Goal: Task Accomplishment & Management: Use online tool/utility

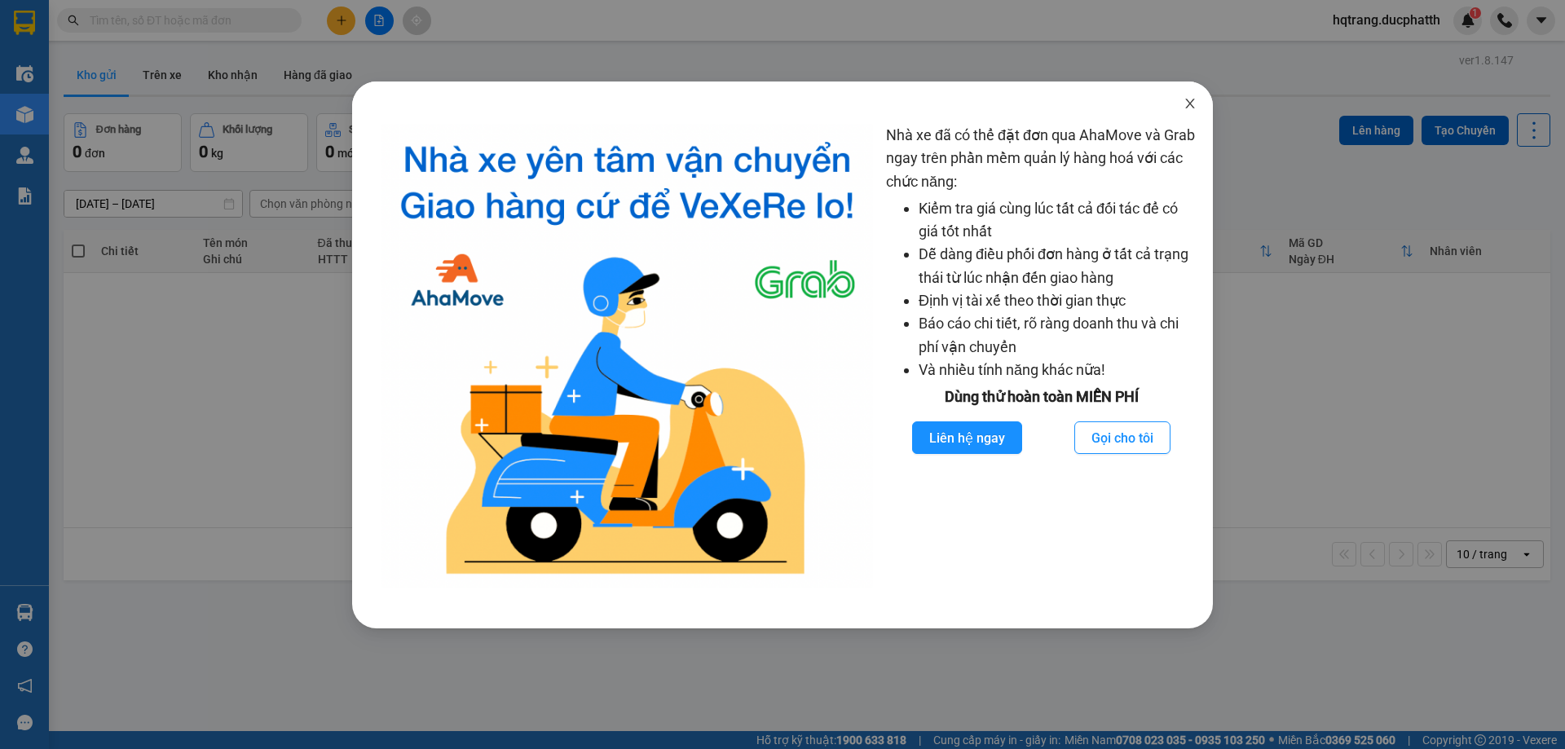
click at [1192, 100] on icon "close" at bounding box center [1190, 103] width 13 height 13
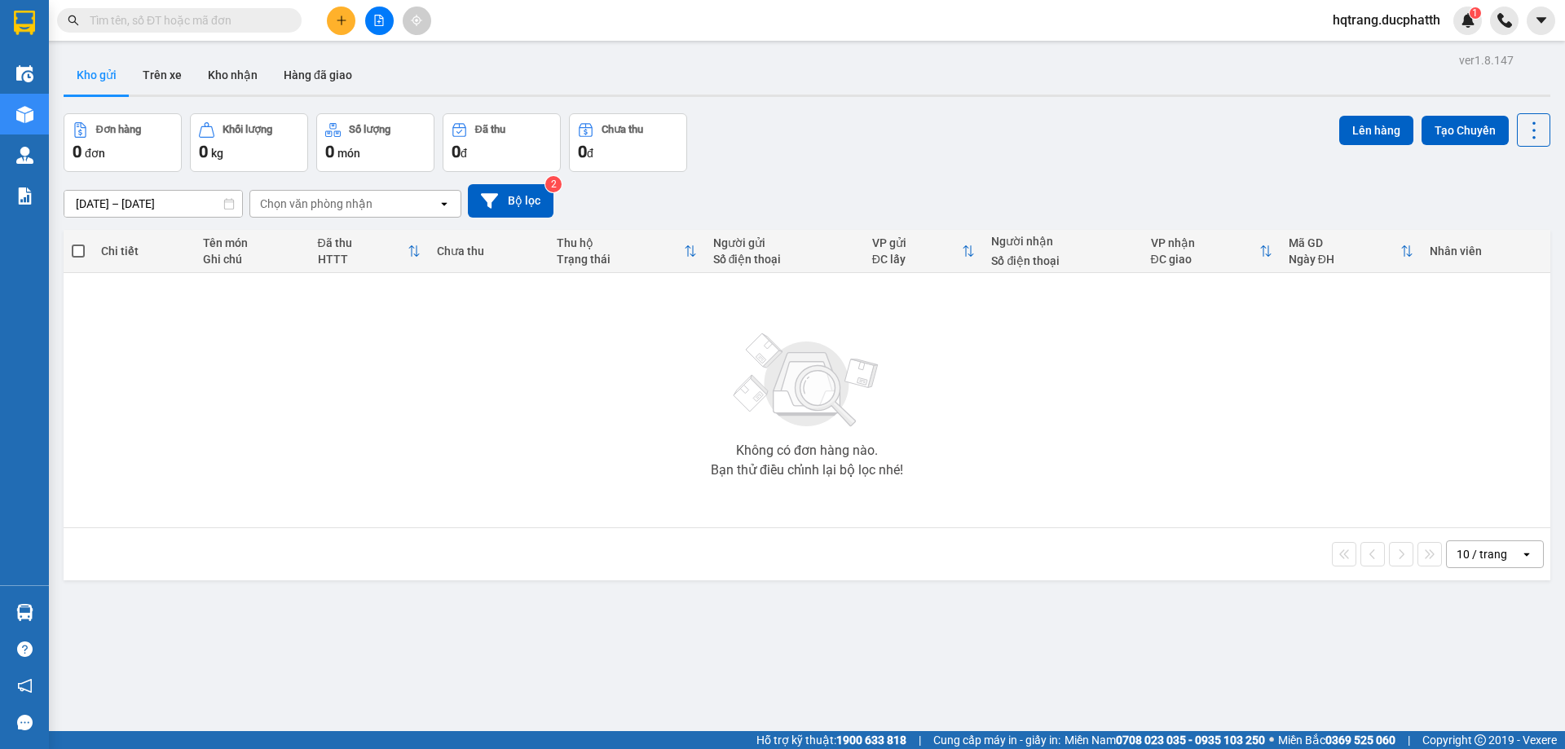
click at [225, 20] on input "text" at bounding box center [186, 20] width 192 height 18
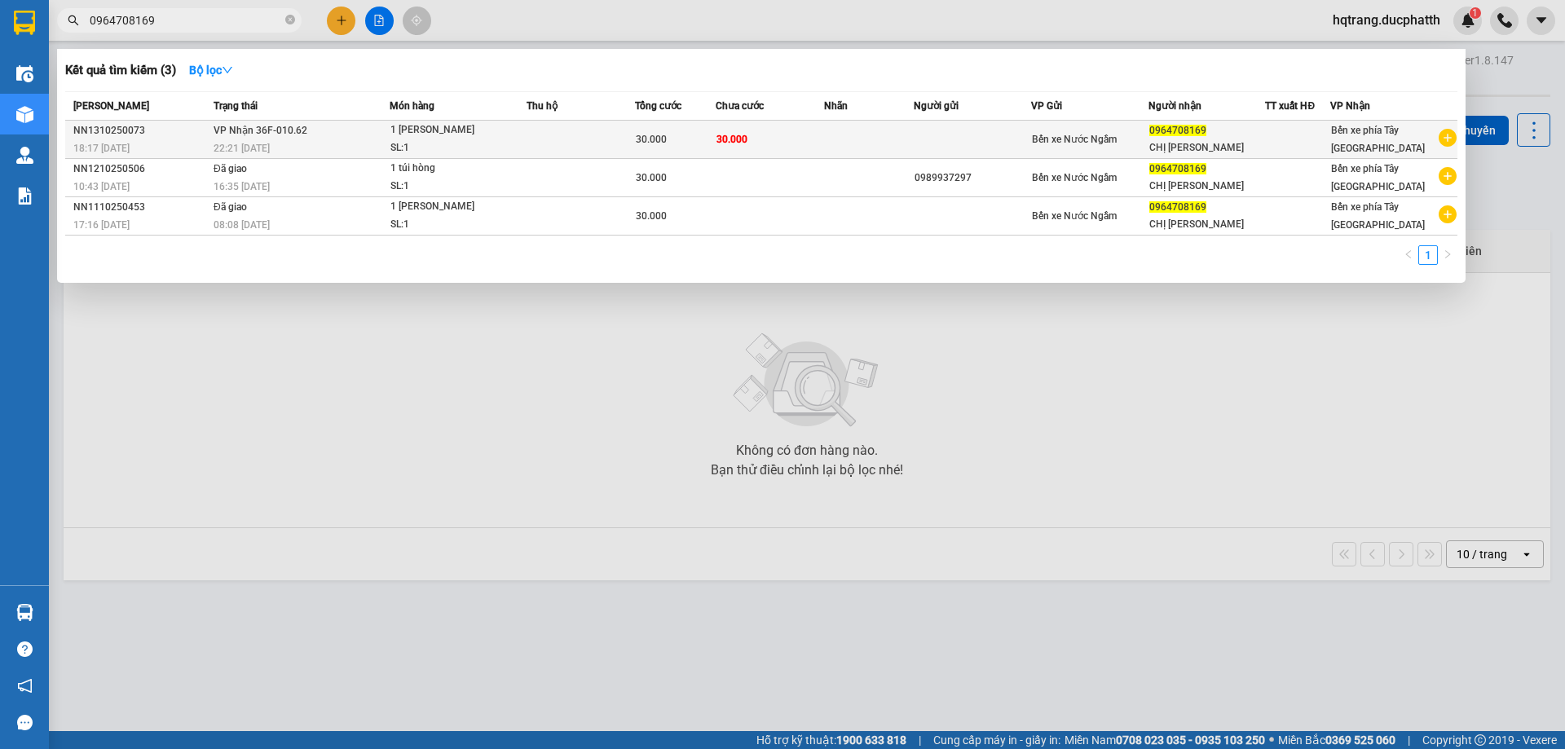
type input "0964708169"
click at [298, 139] on td "VP Nhận 36F-010.62 22:21 [DATE]" at bounding box center [300, 140] width 180 height 38
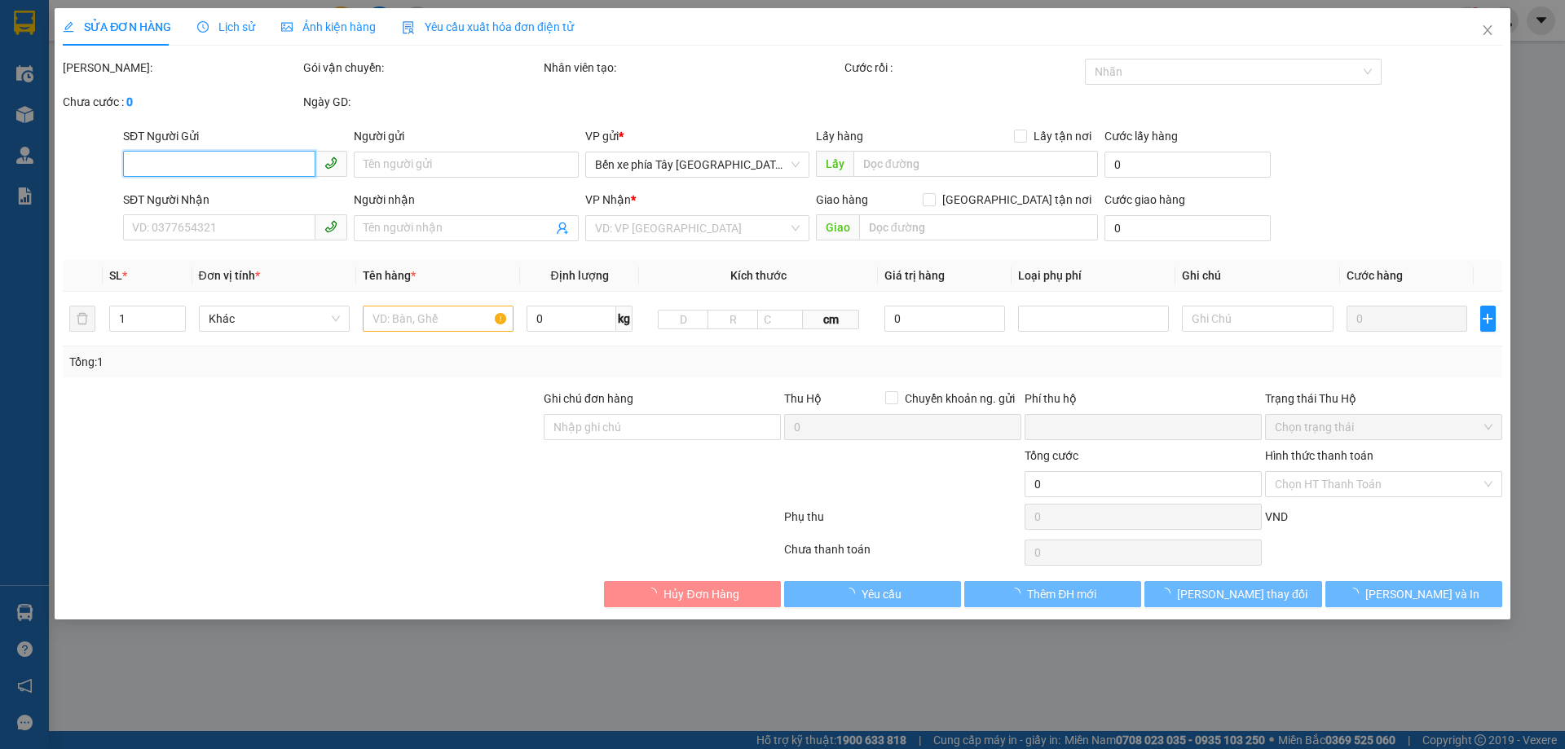
type input "0964708169"
type input "CHỊ [PERSON_NAME]"
type input "0"
type input "30.000"
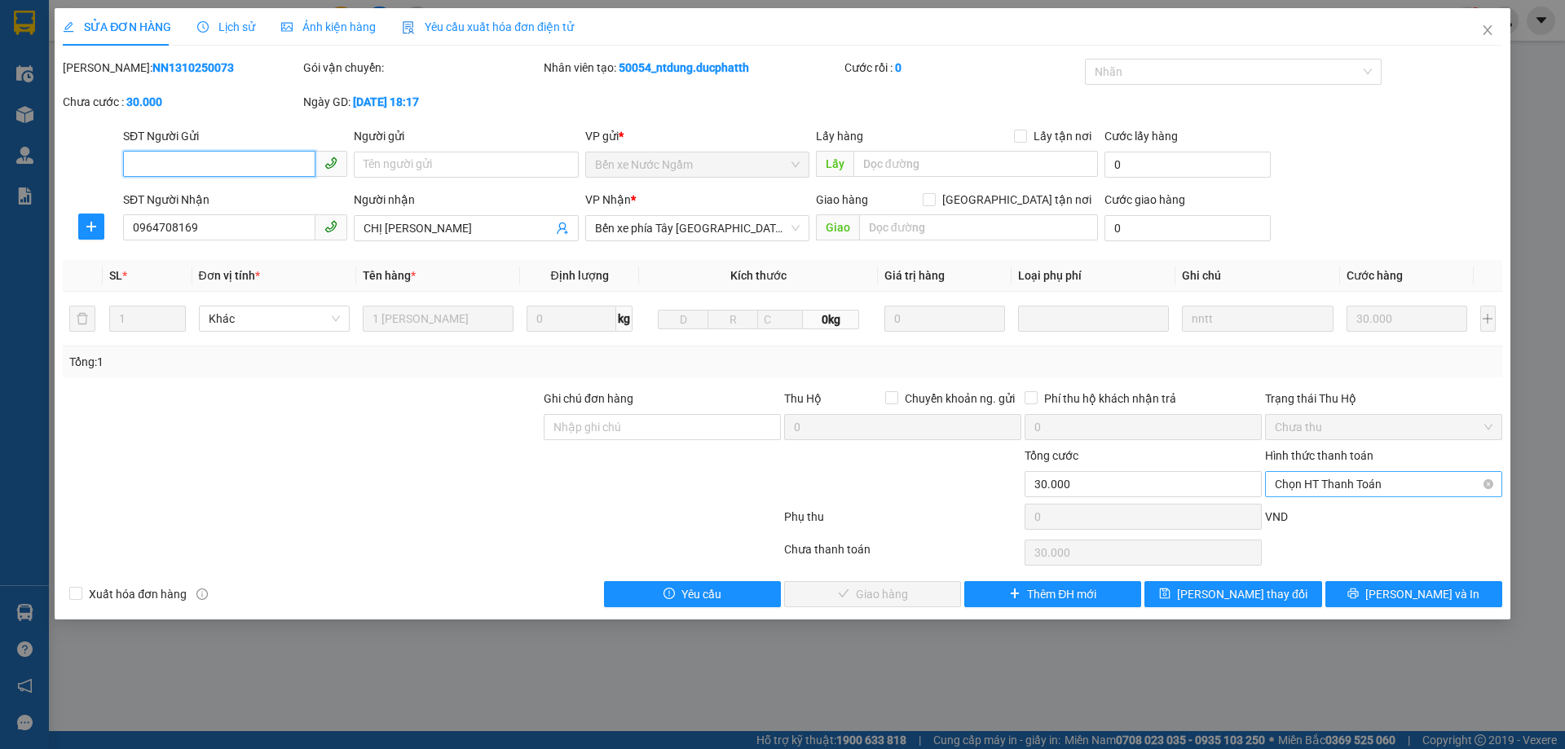
click at [1395, 480] on span "Chọn HT Thanh Toán" at bounding box center [1384, 484] width 218 height 24
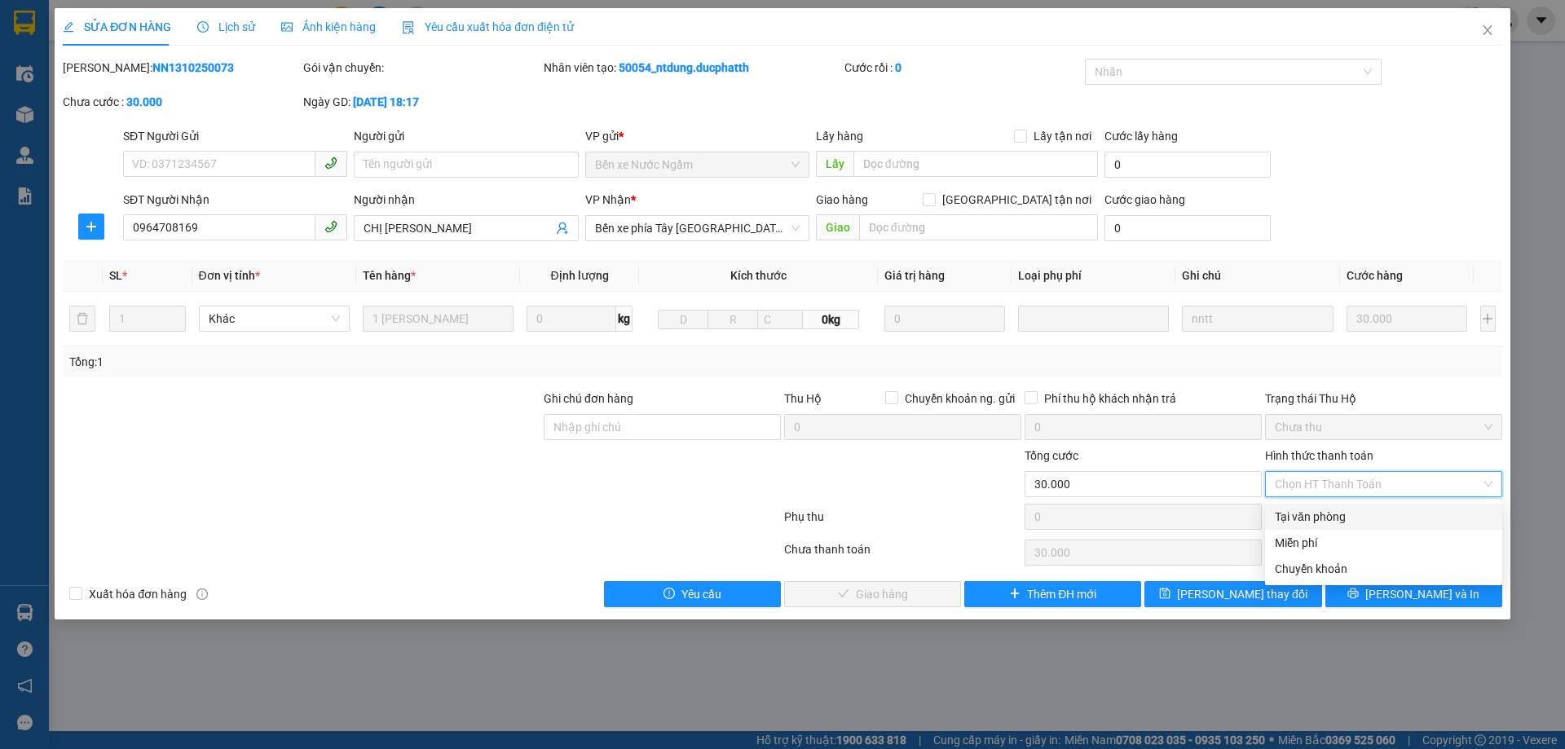
click at [1352, 507] on div "Tại văn phòng" at bounding box center [1383, 517] width 237 height 26
type input "0"
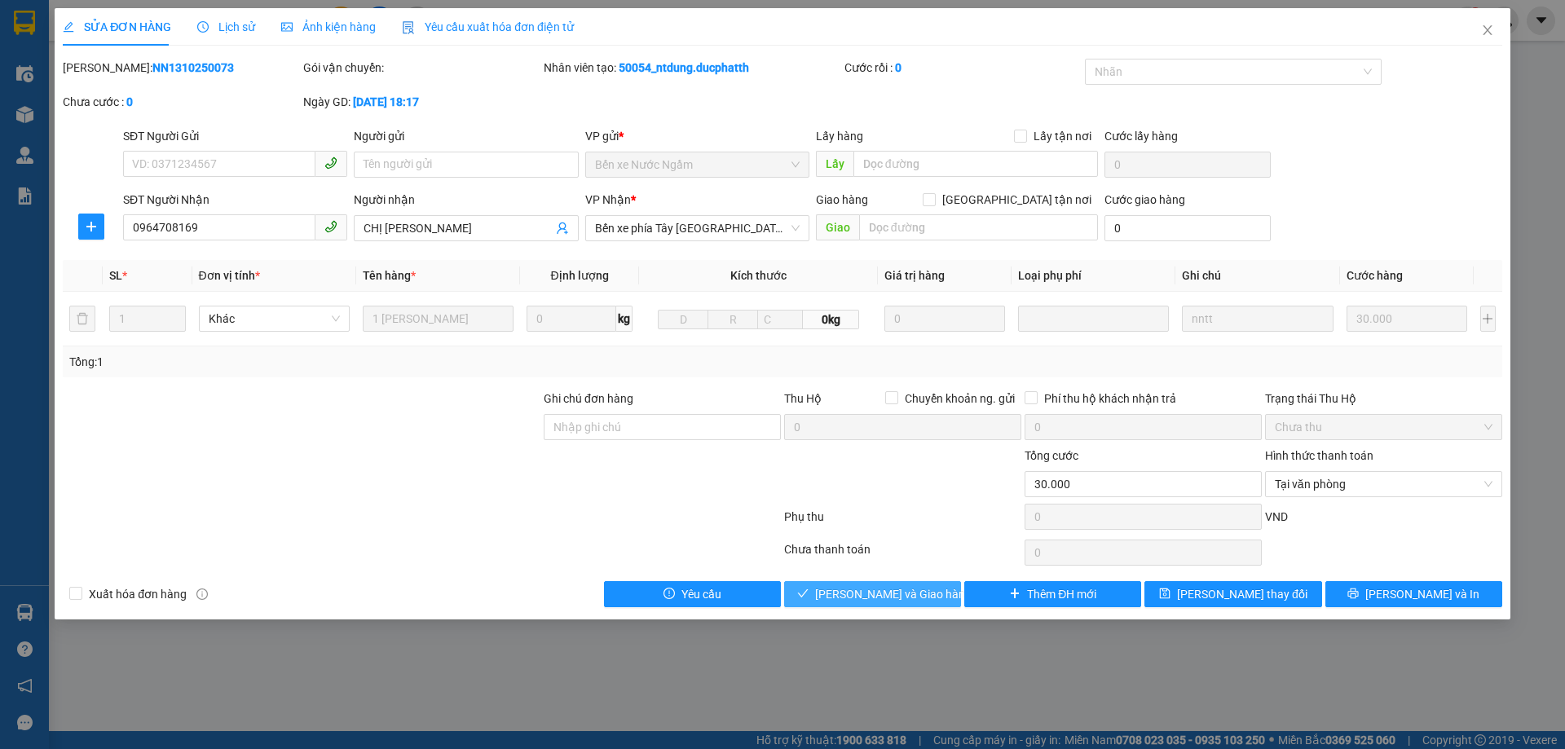
click at [944, 601] on button "[PERSON_NAME] và Giao hàng" at bounding box center [872, 594] width 177 height 26
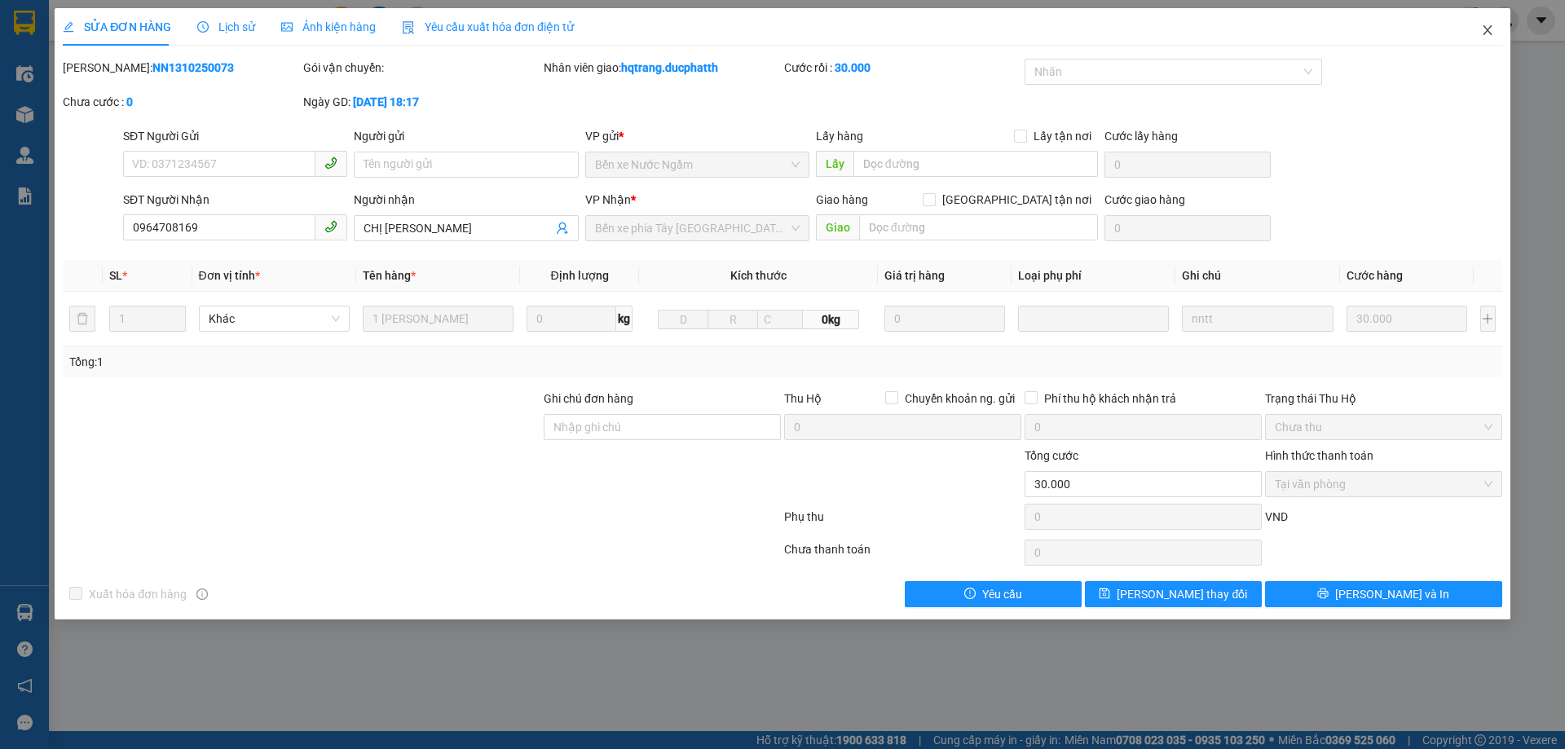
click at [1483, 28] on icon "close" at bounding box center [1487, 30] width 13 height 13
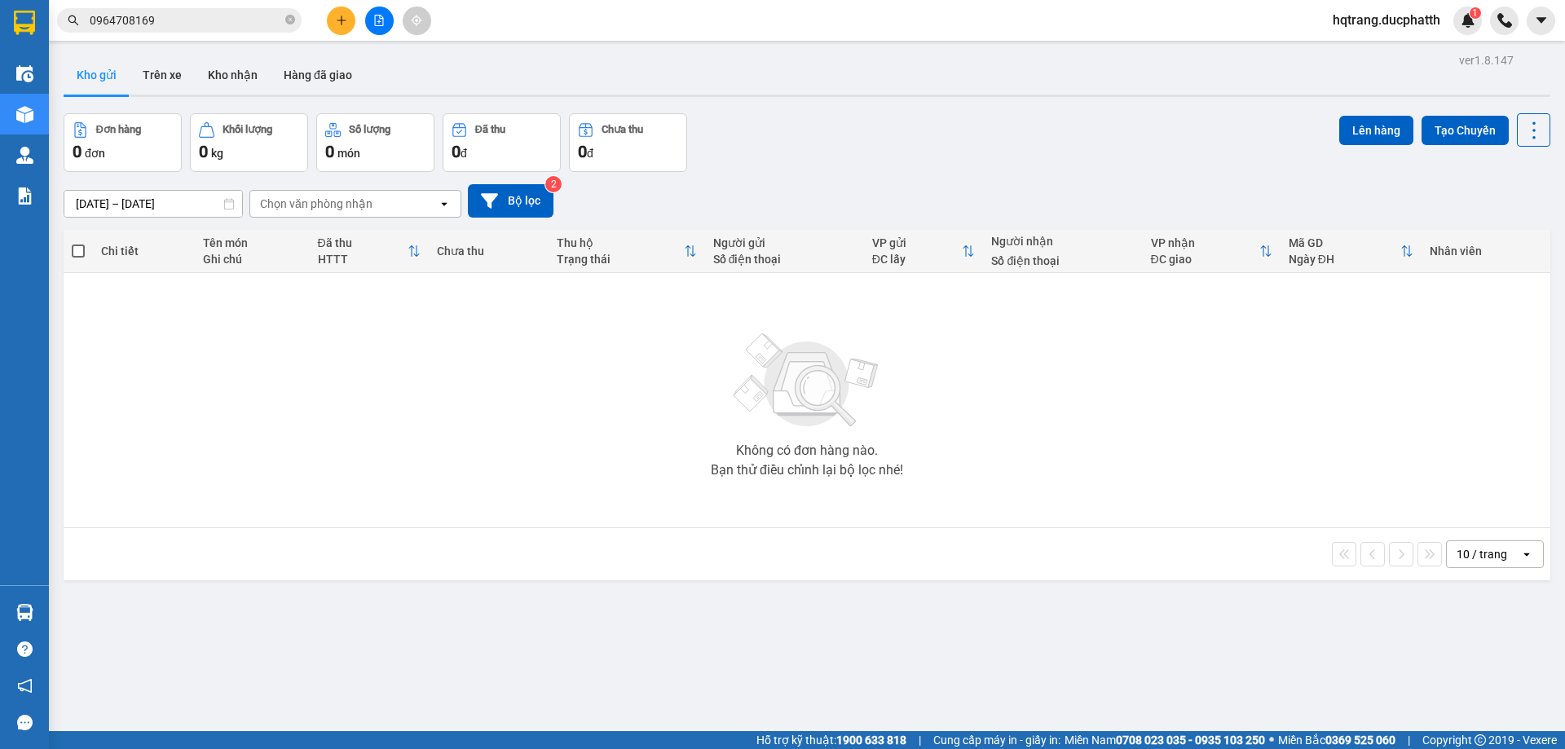
click at [145, 21] on input "0964708169" at bounding box center [186, 20] width 192 height 18
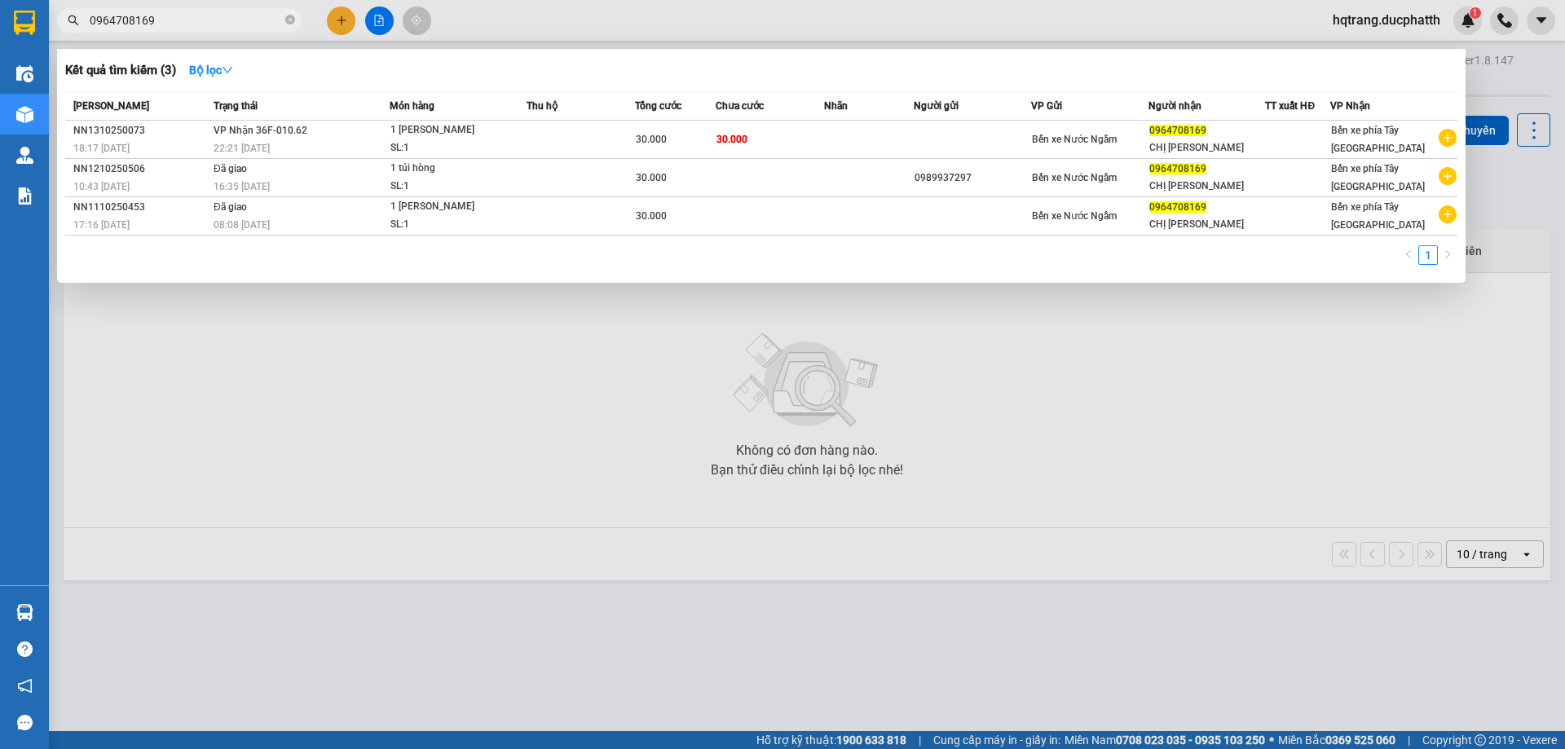
paste input "0949743668"
click at [157, 20] on input "09647081609497436689" at bounding box center [186, 20] width 192 height 18
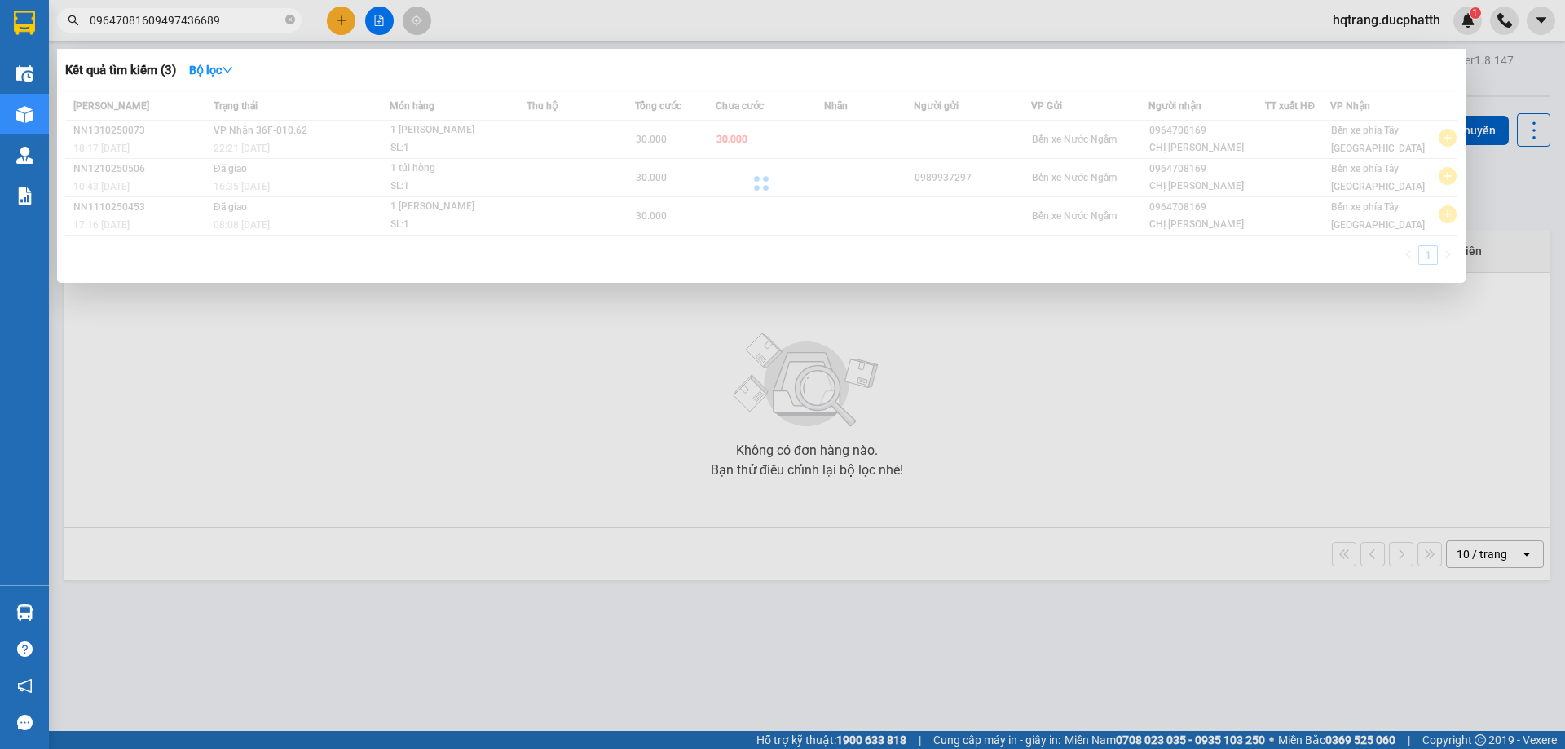
click at [157, 20] on input "09647081609497436689" at bounding box center [186, 20] width 192 height 18
paste input "49743668"
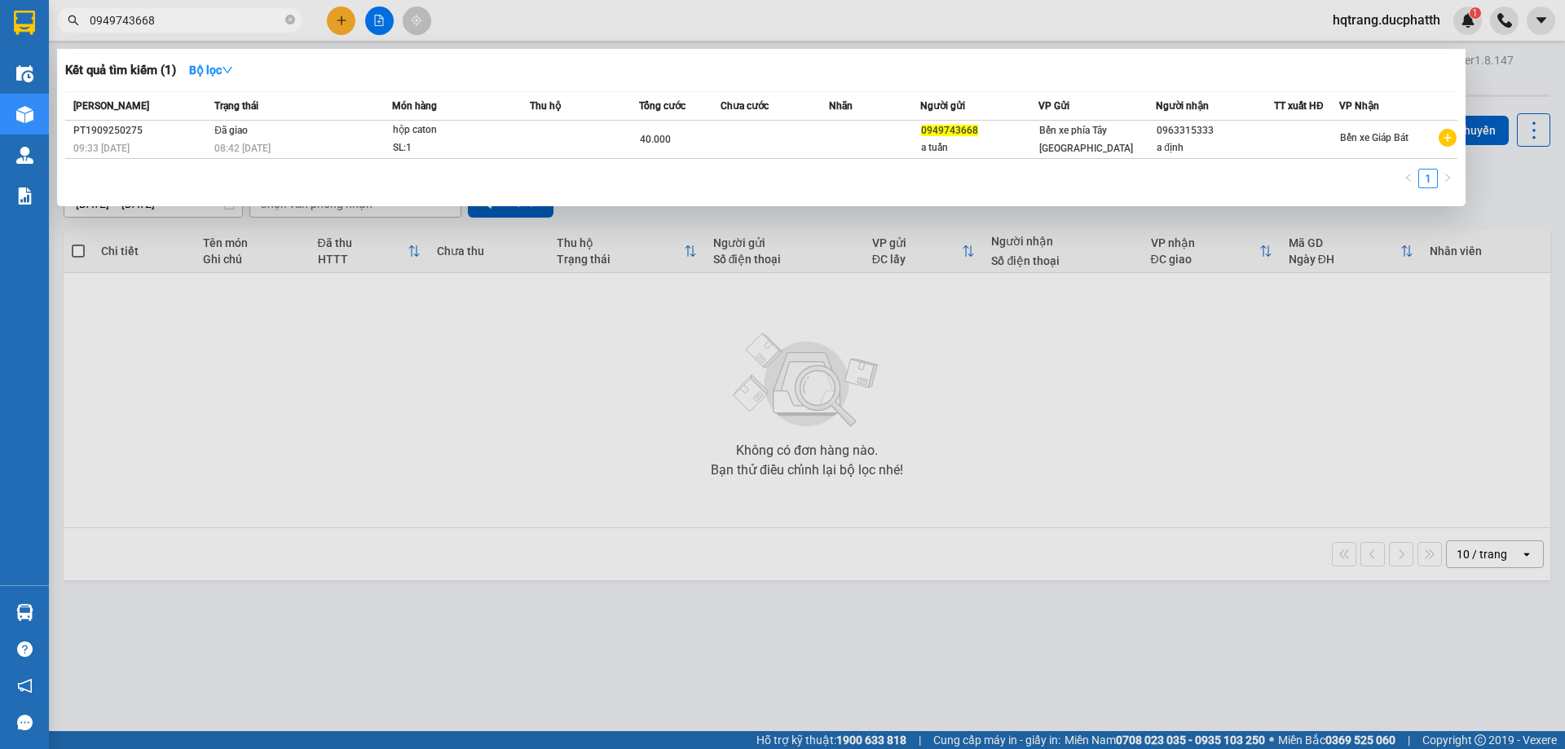
type input "0949743668"
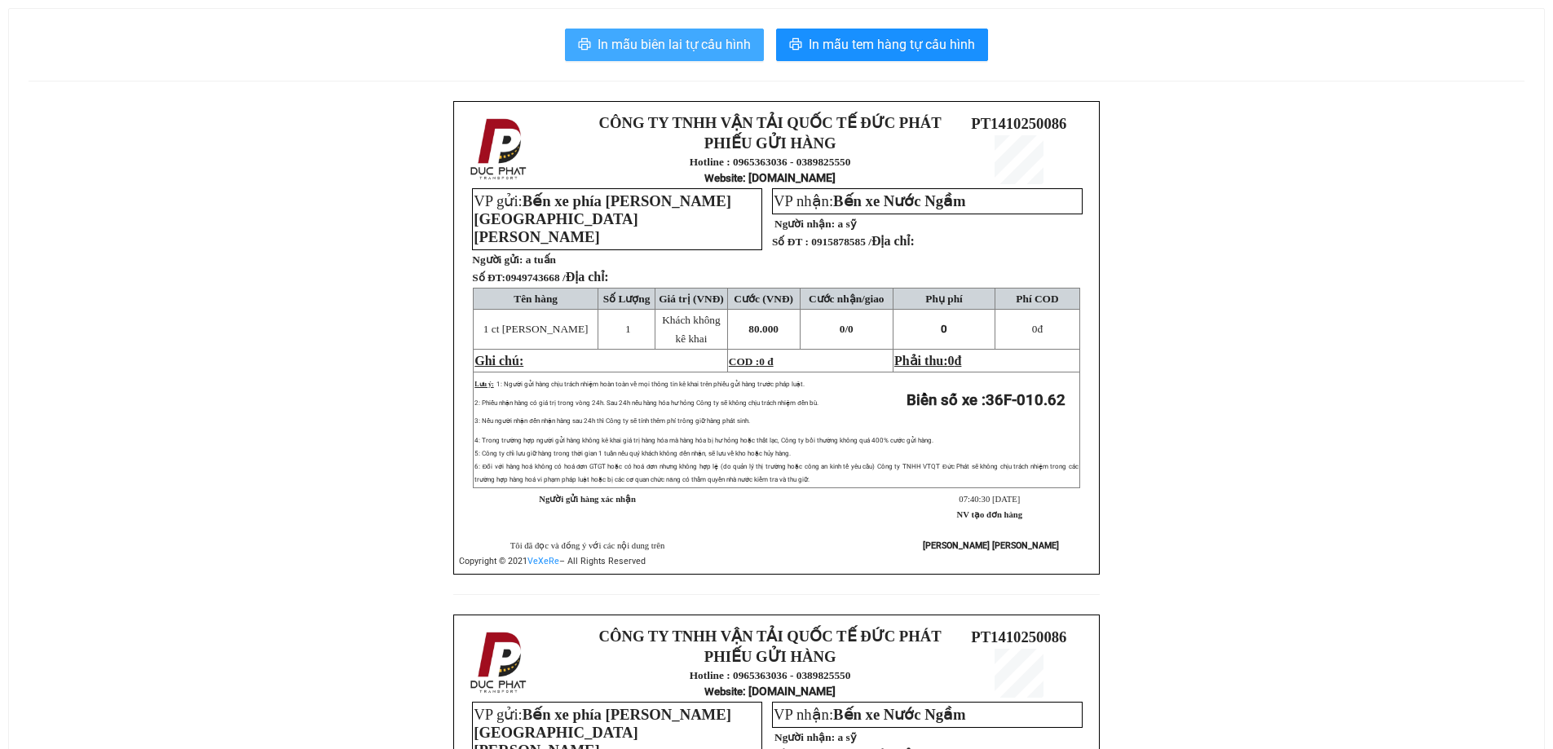
click at [667, 46] on span "In mẫu biên lai tự cấu hình" at bounding box center [674, 44] width 153 height 20
